Goal: Transaction & Acquisition: Purchase product/service

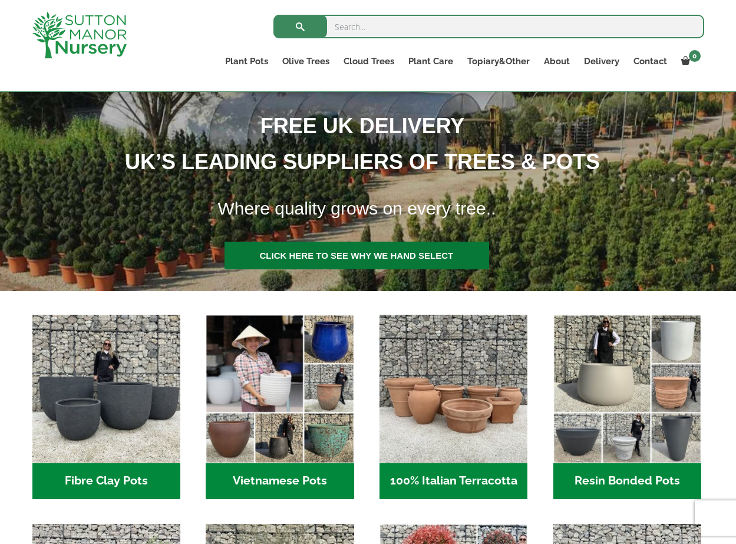
scroll to position [233, 0]
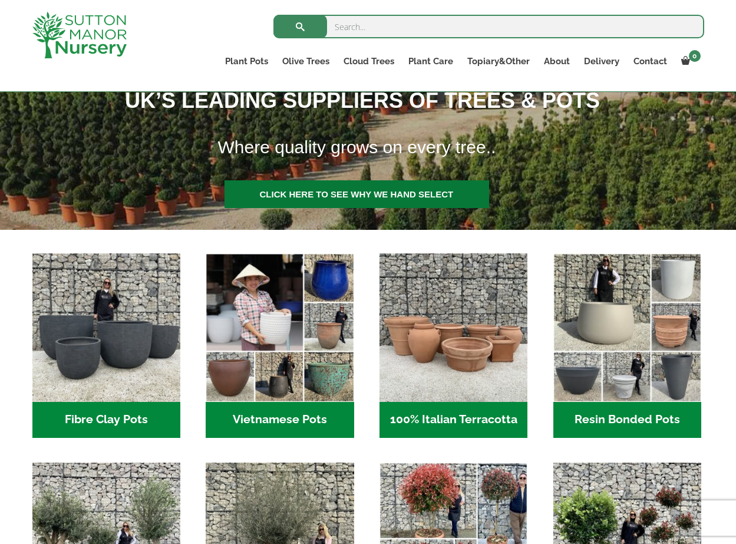
click at [354, 191] on link at bounding box center [357, 194] width 265 height 28
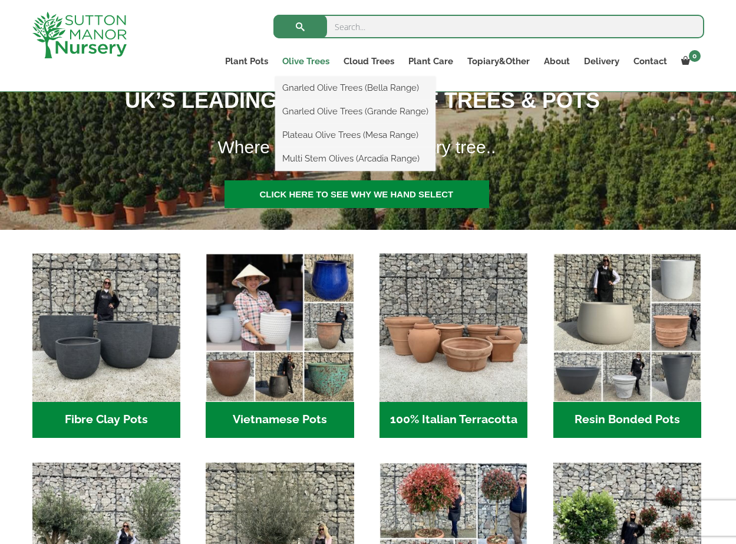
click at [304, 58] on link "Olive Trees" at bounding box center [305, 61] width 61 height 17
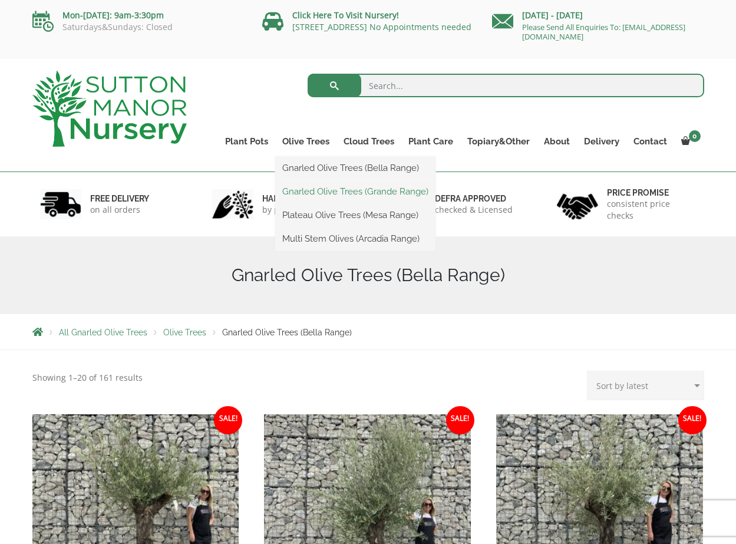
click at [317, 193] on link "Gnarled Olive Trees (Grande Range)" at bounding box center [355, 192] width 160 height 18
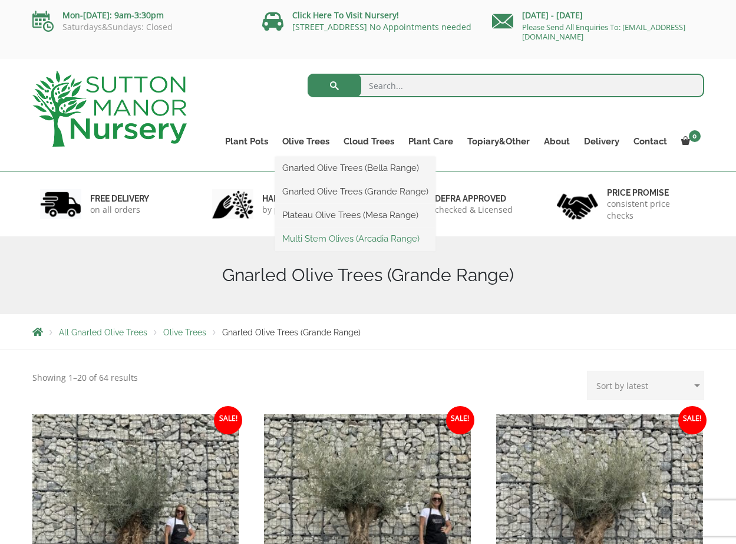
click at [307, 235] on link "Multi Stem Olives (Arcadia Range)" at bounding box center [355, 239] width 160 height 18
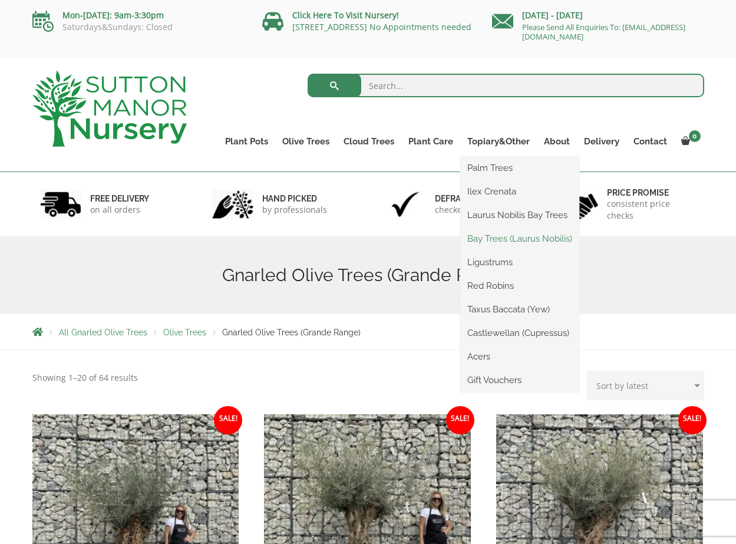
click at [493, 236] on link "Bay Trees (Laurus Nobilis)" at bounding box center [519, 239] width 119 height 18
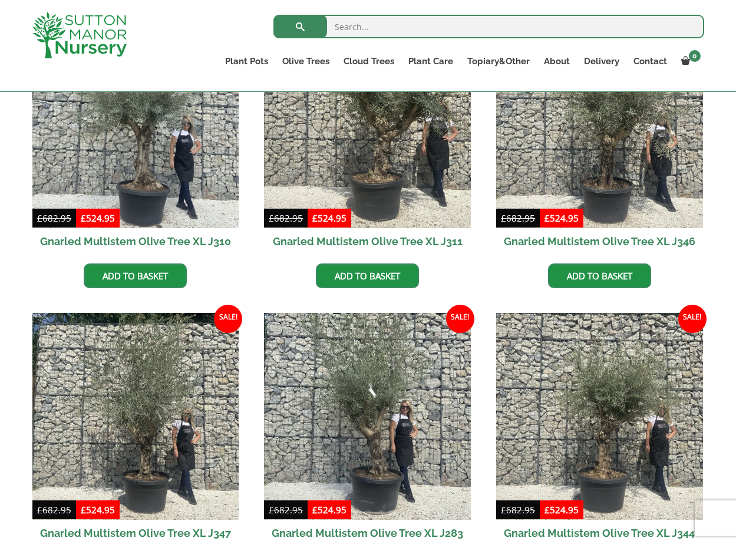
scroll to position [865, 0]
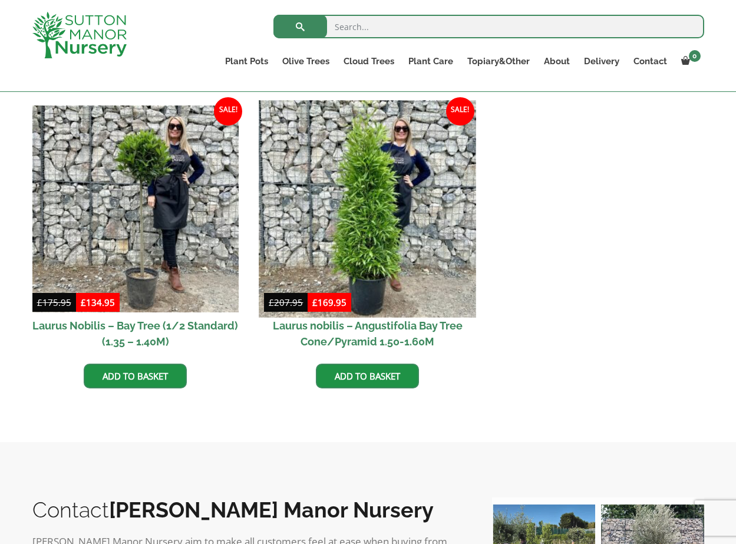
scroll to position [246, 0]
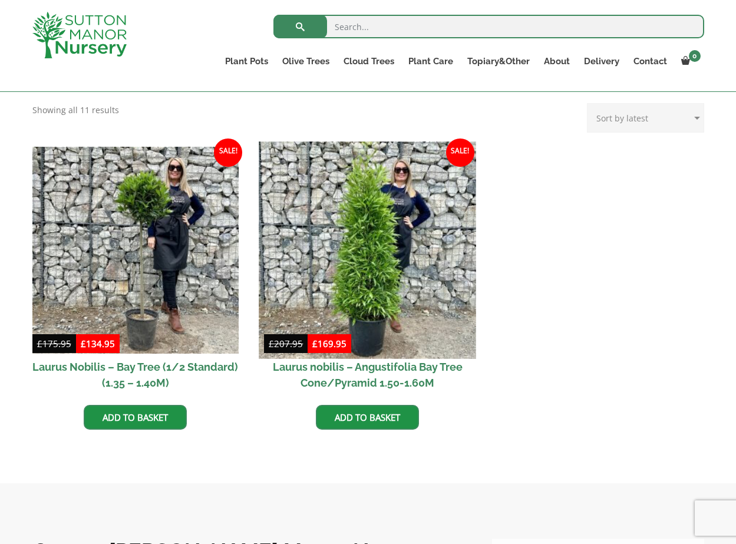
click at [377, 263] on img at bounding box center [367, 249] width 217 height 217
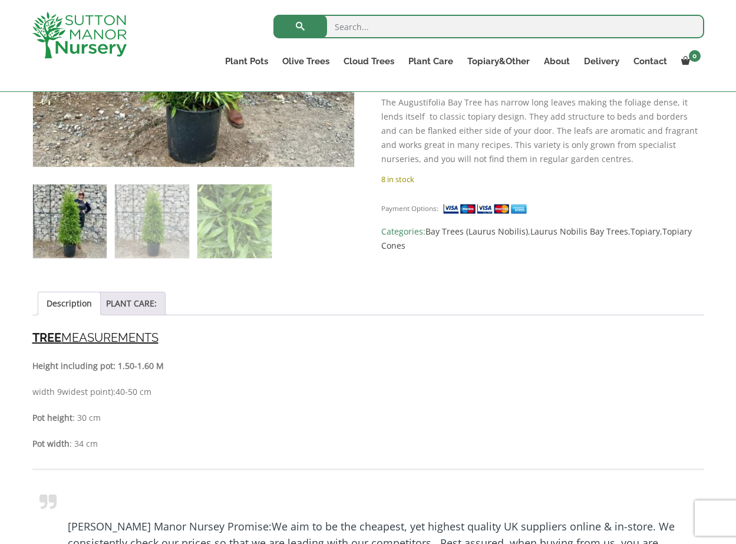
scroll to position [670, 0]
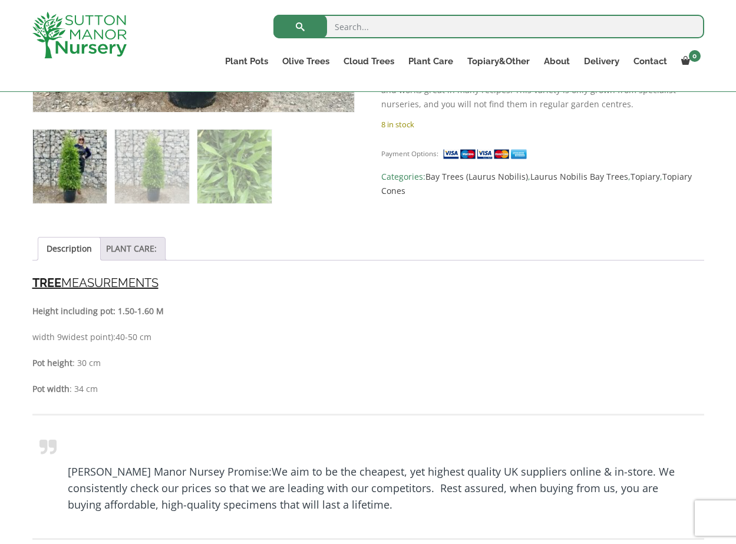
click at [133, 249] on link "PLANT CARE:" at bounding box center [131, 249] width 51 height 22
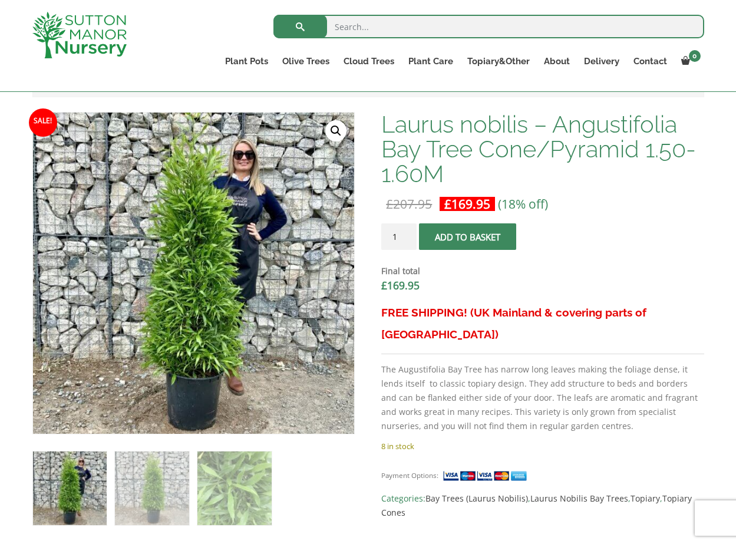
scroll to position [199, 0]
